Goal: Find specific page/section: Find specific page/section

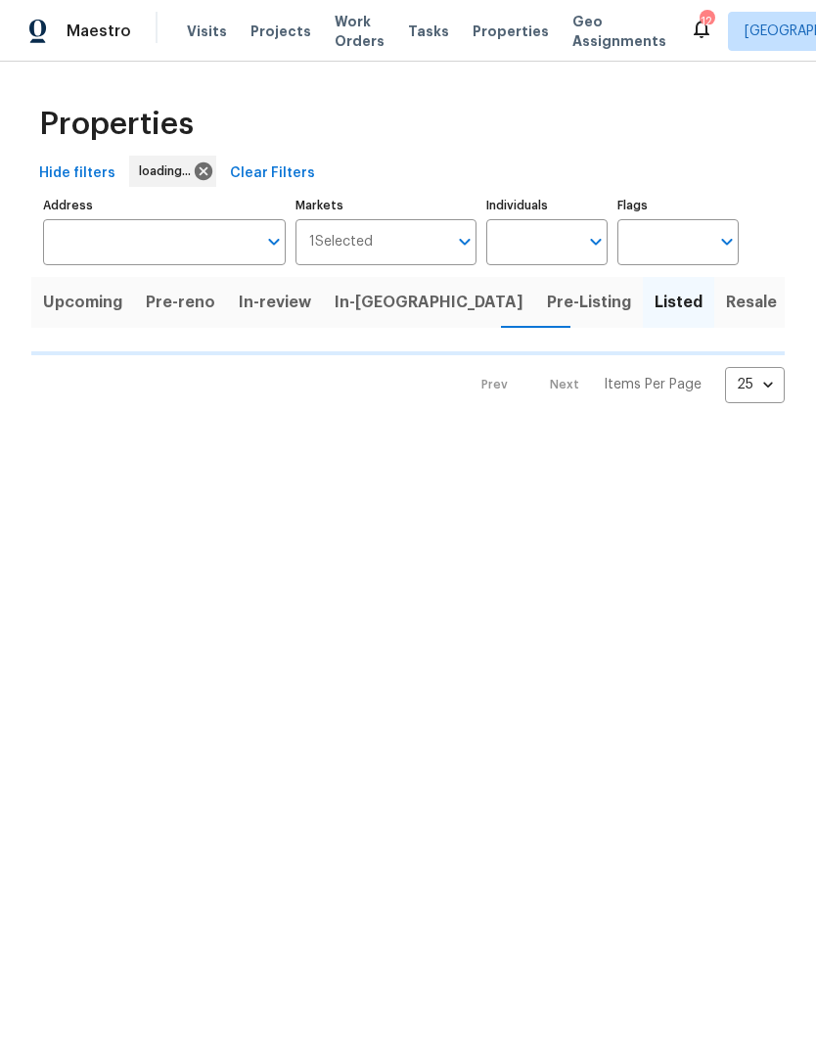
click at [518, 38] on span "Properties" at bounding box center [511, 32] width 76 height 20
click at [511, 36] on span "Properties" at bounding box center [511, 32] width 76 height 20
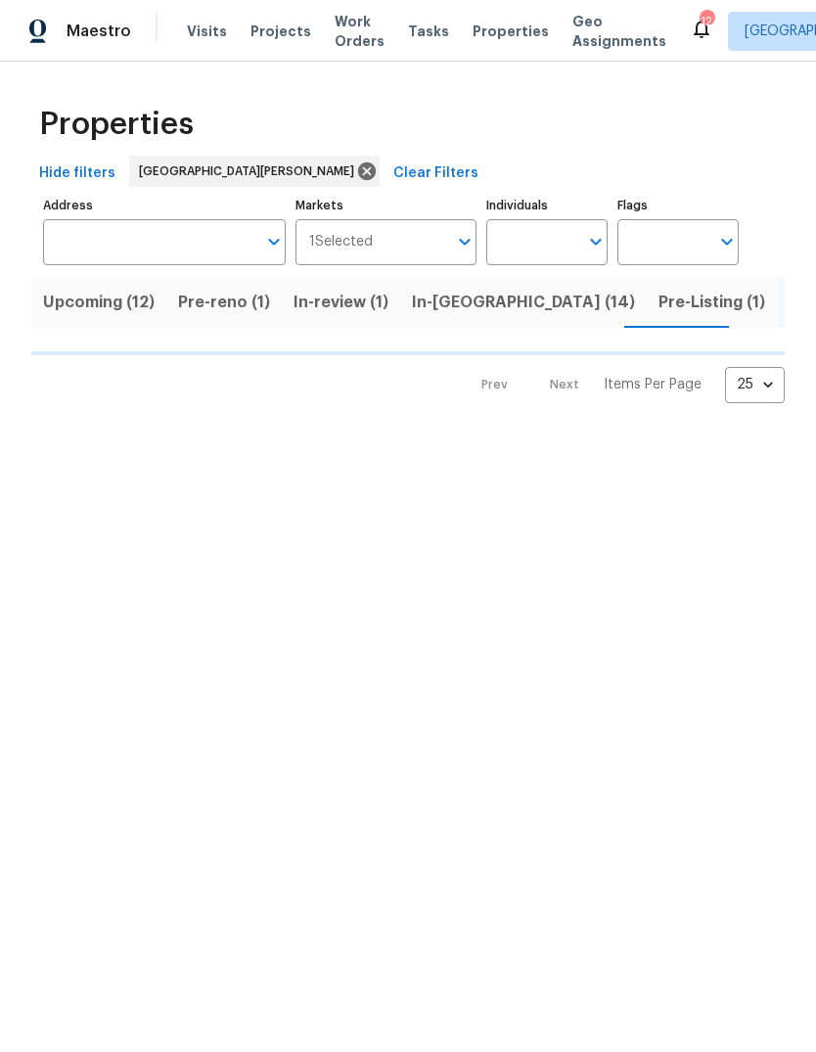
click at [658, 303] on span "Pre-Listing (1)" at bounding box center [711, 302] width 107 height 27
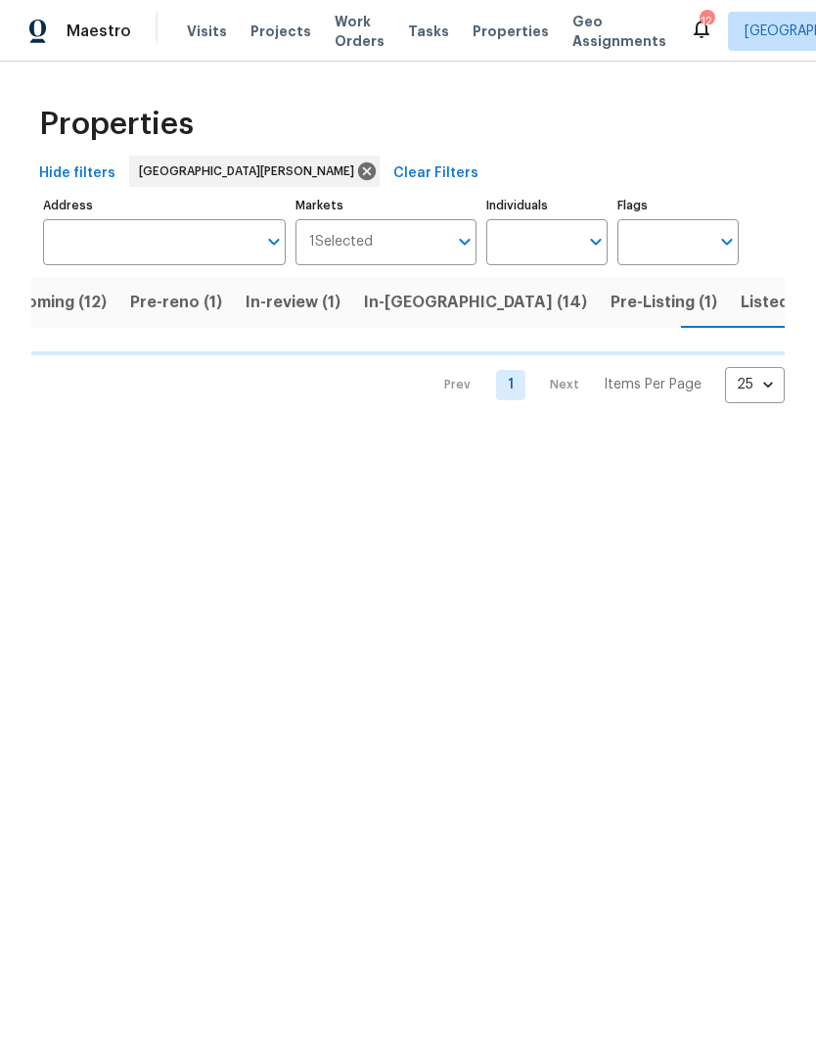
scroll to position [0, 49]
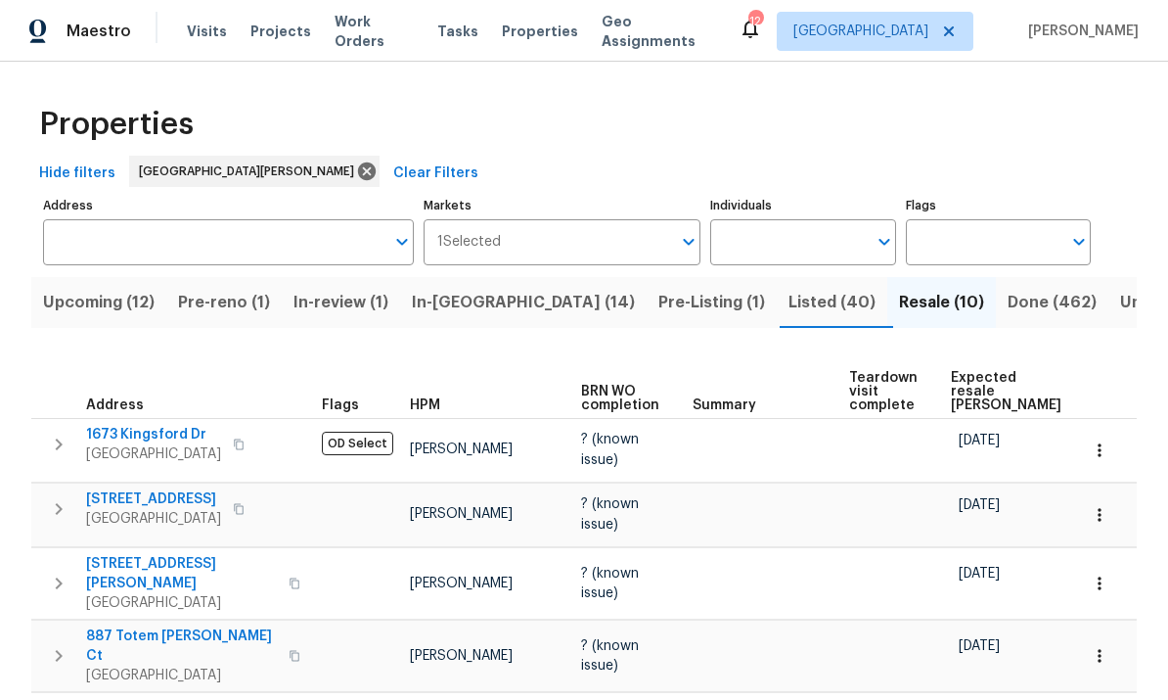
click at [815, 219] on input "Flags" at bounding box center [984, 242] width 156 height 46
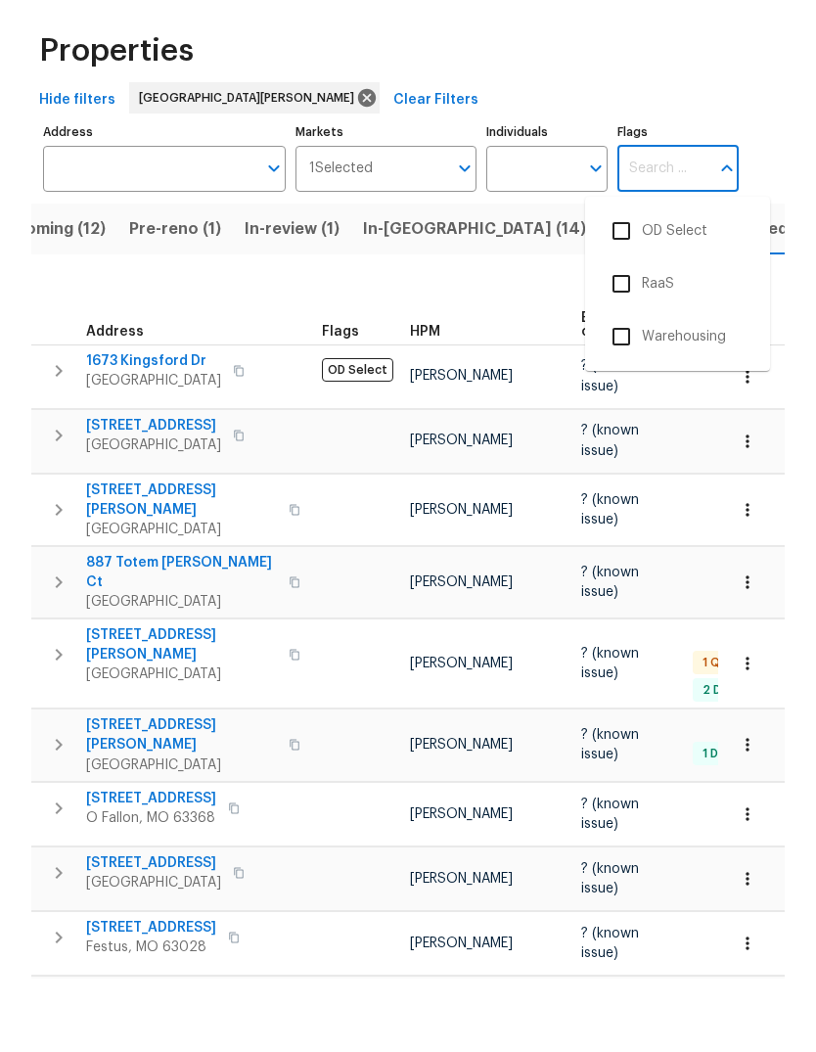
scroll to position [0, 49]
